Goal: Check status: Check status

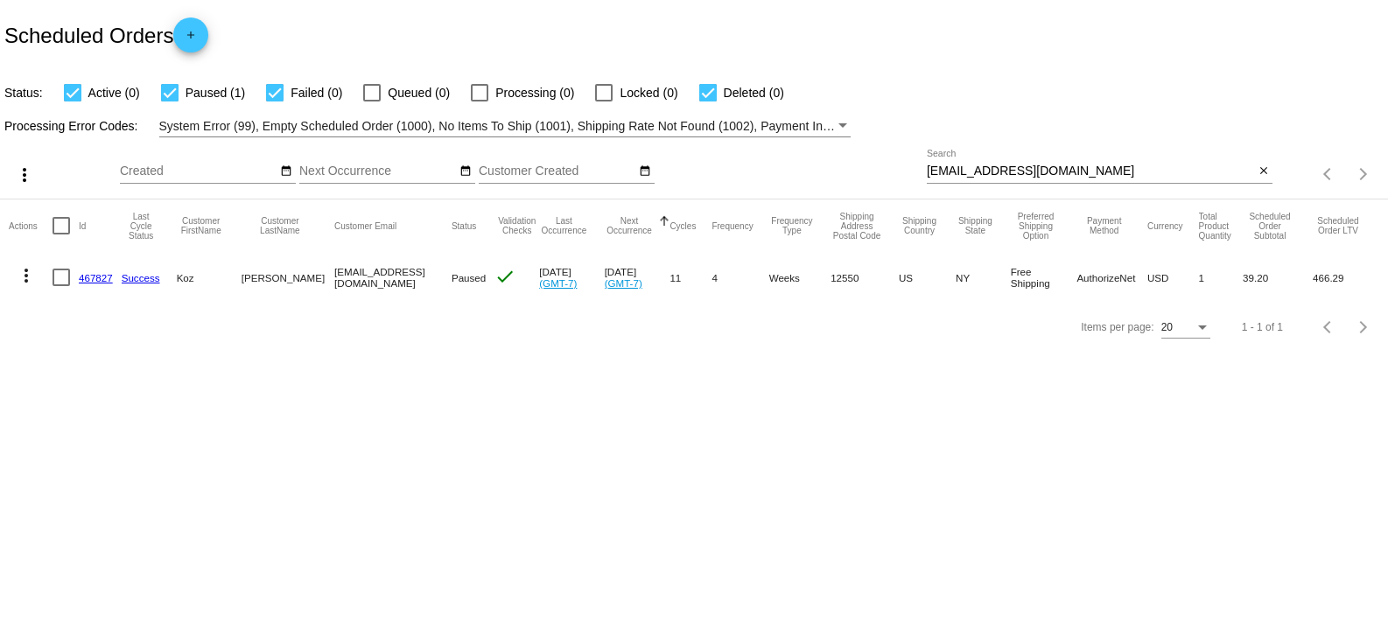
click at [995, 166] on input "[EMAIL_ADDRESS][DOMAIN_NAME]" at bounding box center [1090, 172] width 327 height 14
paste input "brook.[PERSON_NAME]"
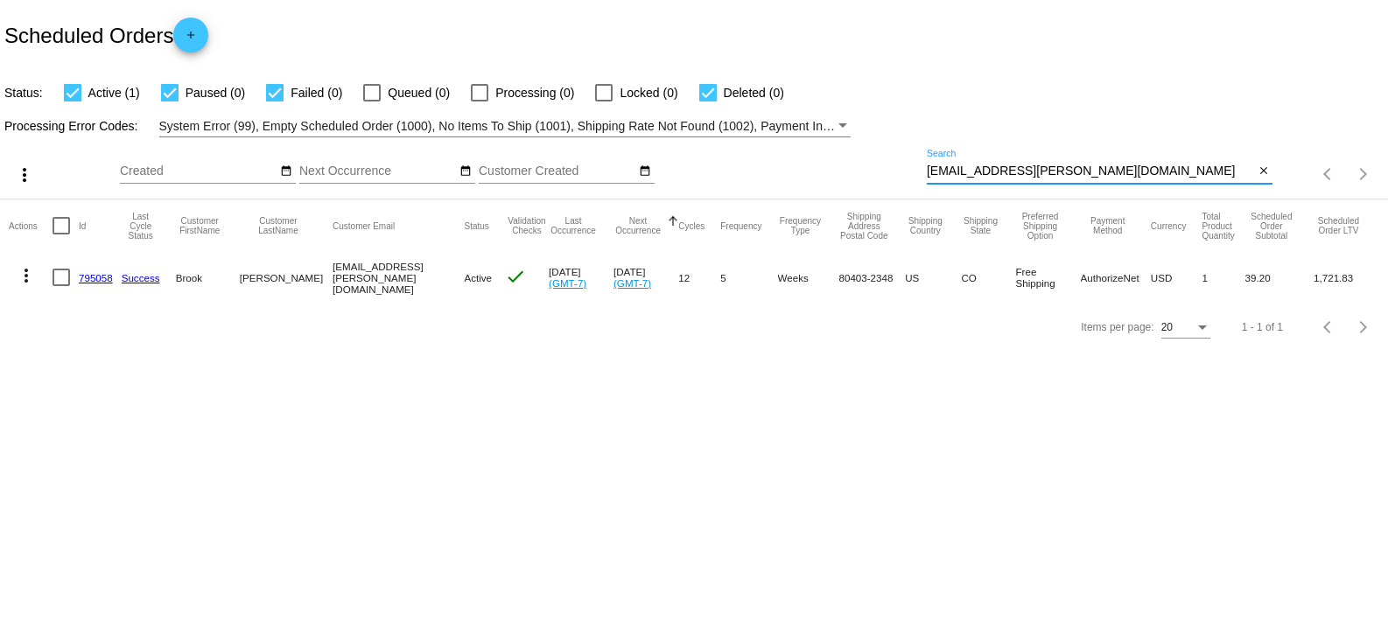
type input "[EMAIL_ADDRESS][PERSON_NAME][DOMAIN_NAME]"
click at [105, 284] on link "795058" at bounding box center [96, 277] width 34 height 11
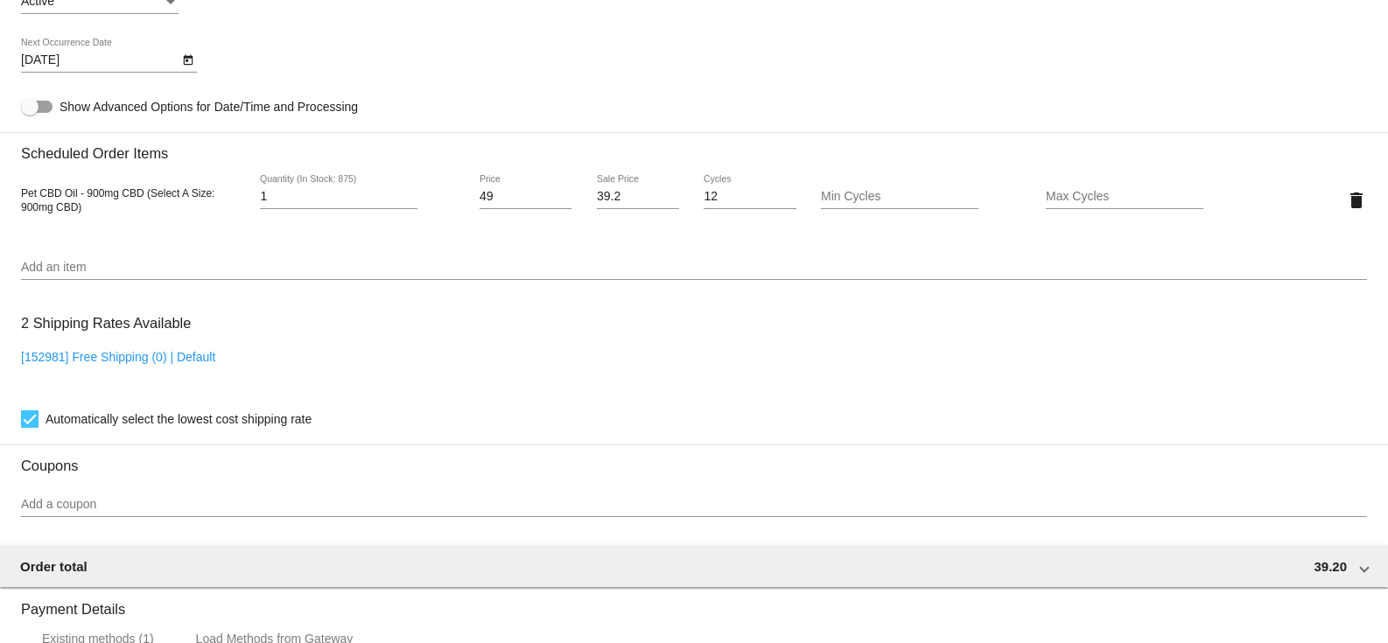
scroll to position [1140, 0]
